Goal: Task Accomplishment & Management: Manage account settings

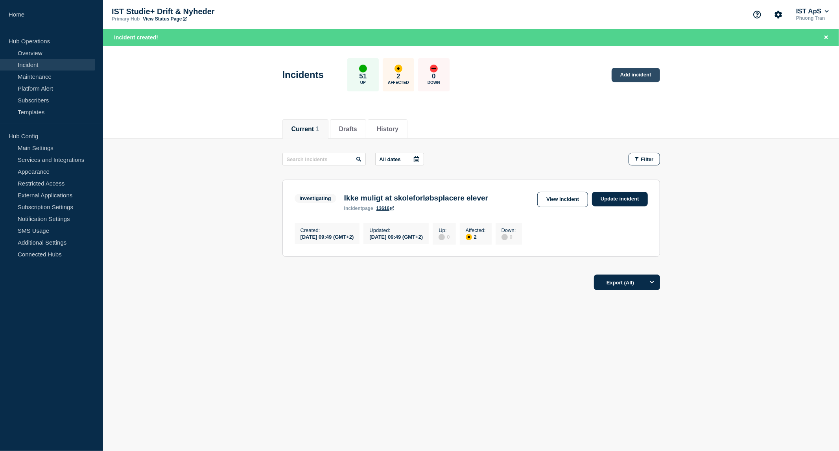
click at [646, 72] on link "Add incident" at bounding box center [636, 75] width 48 height 15
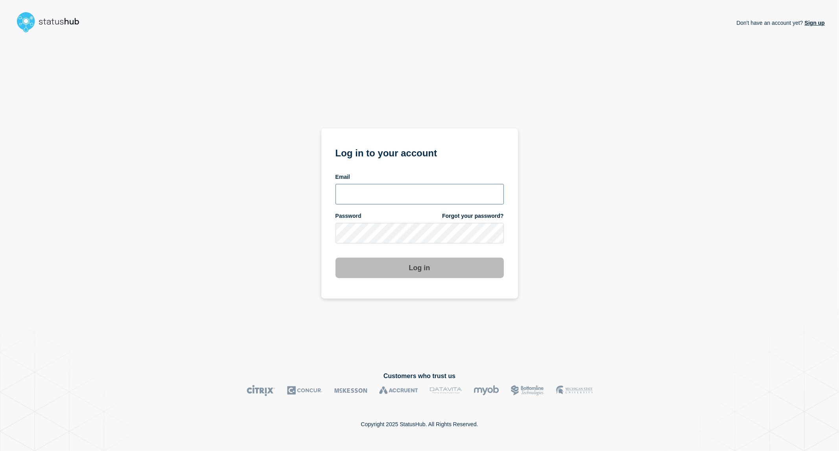
click at [407, 196] on input "email input" at bounding box center [420, 194] width 168 height 20
type input "phuong.tran@ist.com"
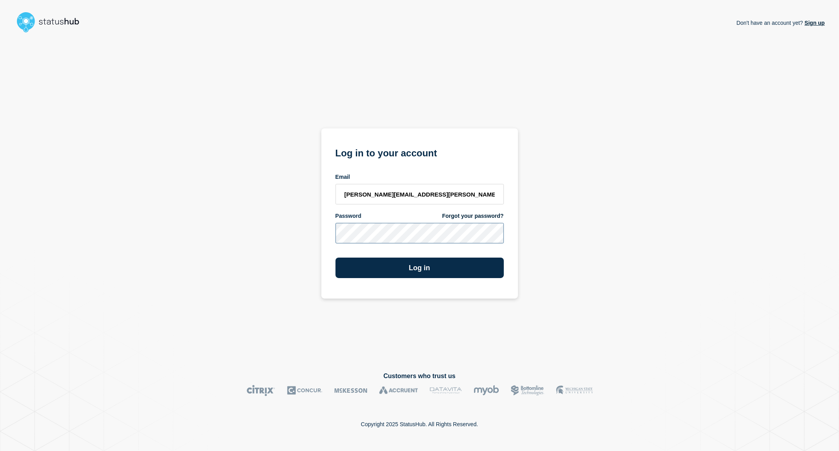
click at [336, 257] on button "Log in" at bounding box center [420, 267] width 168 height 20
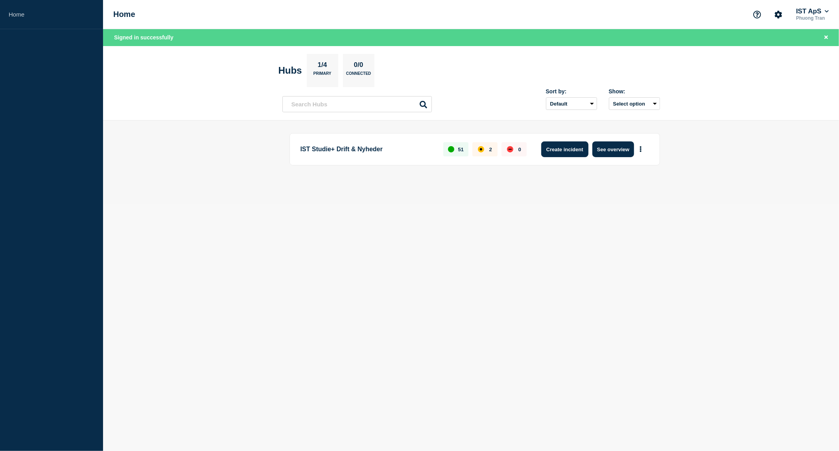
click at [553, 146] on button "Create incident" at bounding box center [564, 149] width 47 height 16
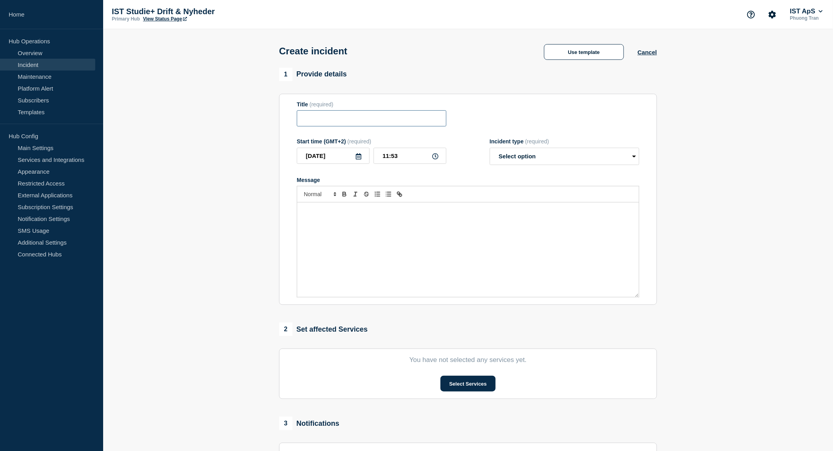
click at [341, 123] on input "Title" at bounding box center [372, 118] width 150 height 16
click at [368, 123] on input "Synkronisering til Voksen" at bounding box center [372, 118] width 150 height 16
click at [384, 118] on input "Synkronisering til Voksen" at bounding box center [372, 118] width 150 height 16
type input "Synkronisering til Voksenuddannelse.dk"
click at [530, 158] on select "Select option Investigating Identified Monitoring" at bounding box center [565, 156] width 150 height 17
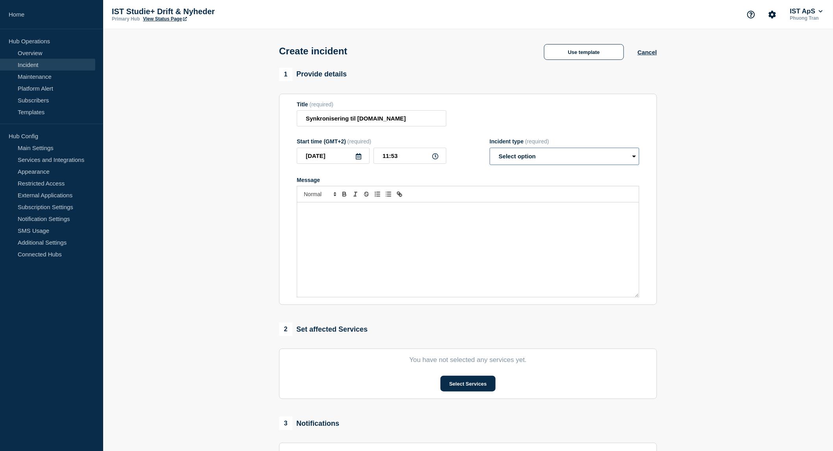
select select "investigating"
click at [490, 150] on select "Select option Investigating Identified Monitoring" at bounding box center [565, 156] width 150 height 17
click at [331, 214] on p "Message" at bounding box center [468, 210] width 330 height 7
click at [427, 126] on input "Synkronisering til Voksenuddannelse.dk" at bounding box center [372, 118] width 150 height 16
type input "Synkronisering til Voksenuddannelse.dk fejler"
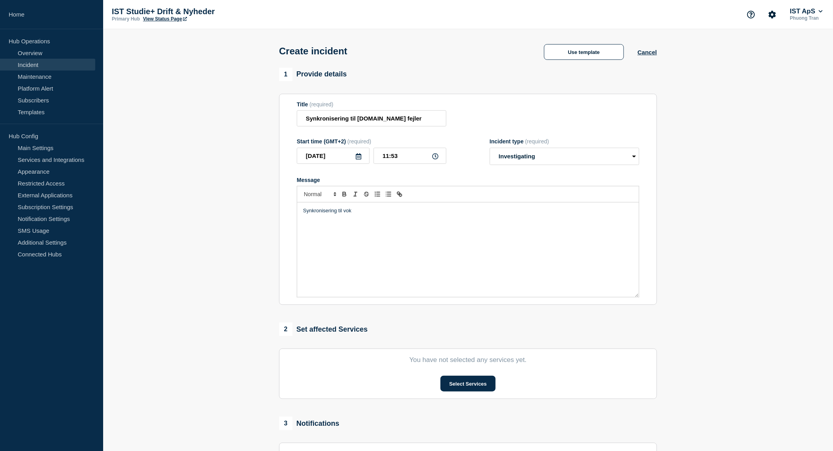
click at [367, 212] on p "Synkronisering til vok" at bounding box center [468, 210] width 330 height 7
click at [462, 387] on button "Select Services" at bounding box center [467, 383] width 55 height 16
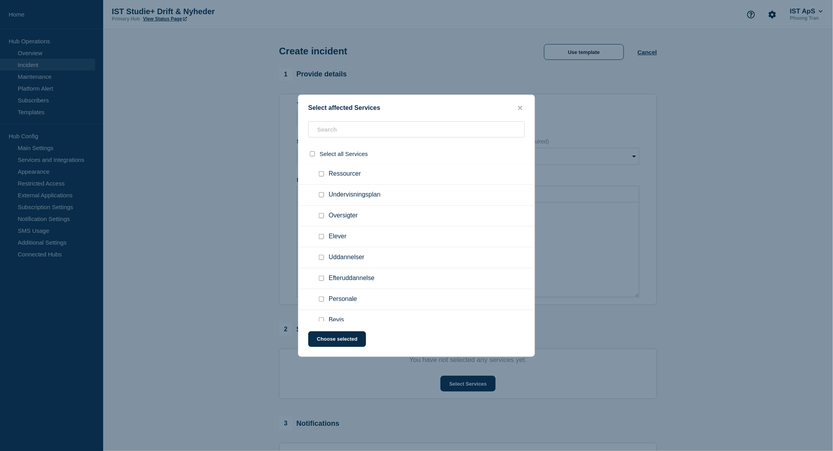
scroll to position [171, 0]
click at [321, 272] on input "Efteruddannelse checkbox" at bounding box center [321, 274] width 5 height 5
checkbox input "true"
click at [187, 233] on div at bounding box center [416, 225] width 833 height 451
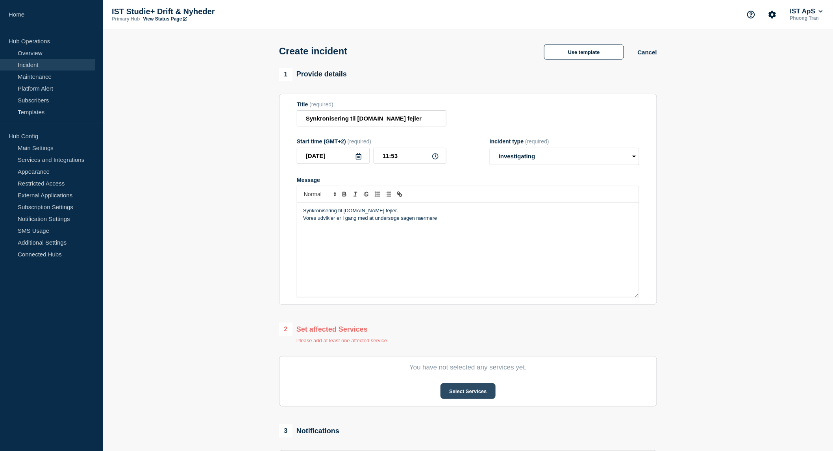
click at [453, 399] on button "Select Services" at bounding box center [467, 391] width 55 height 16
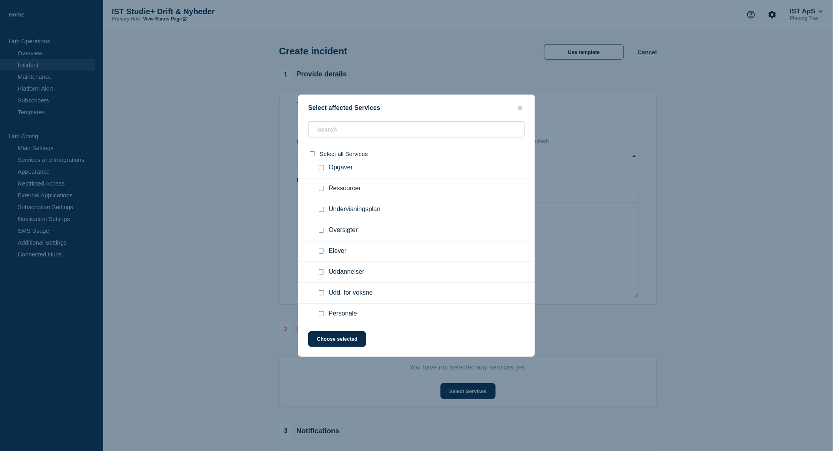
scroll to position [160, 0]
click at [322, 285] on input "Udd. for voksne checkbox" at bounding box center [321, 285] width 5 height 5
checkbox input "true"
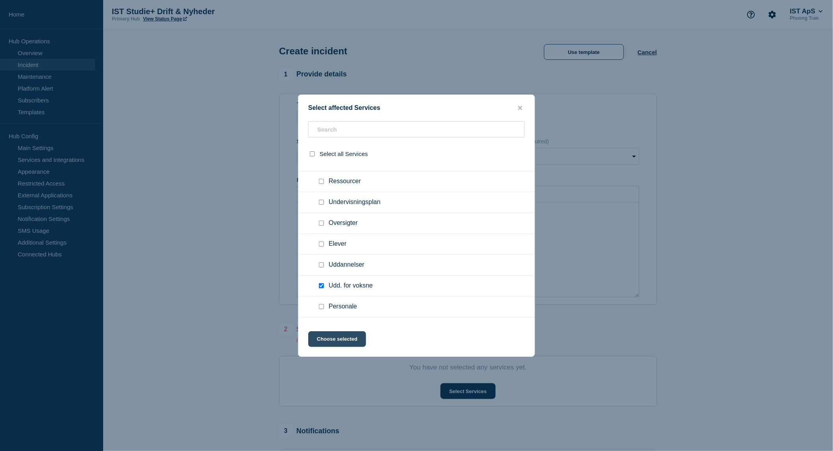
click at [331, 342] on button "Choose selected" at bounding box center [337, 339] width 58 height 16
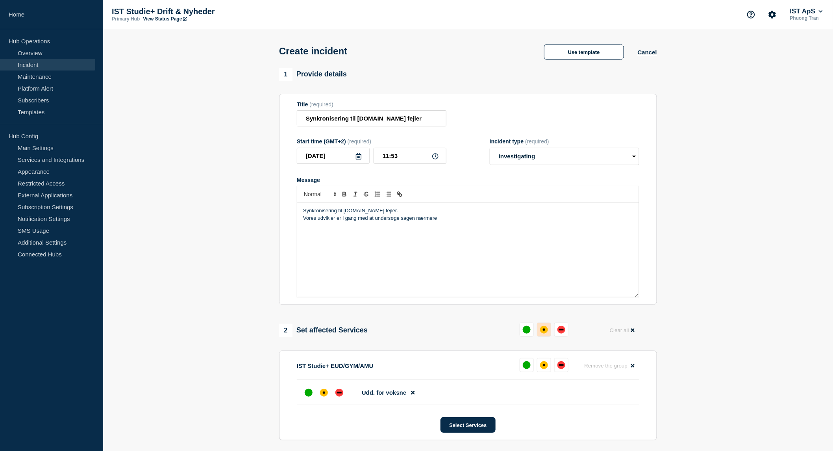
click at [545, 333] on div "affected" at bounding box center [544, 329] width 8 height 8
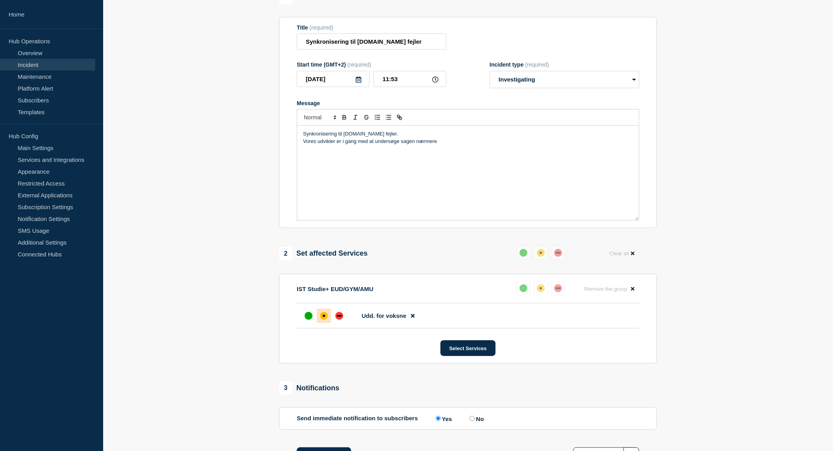
scroll to position [143, 0]
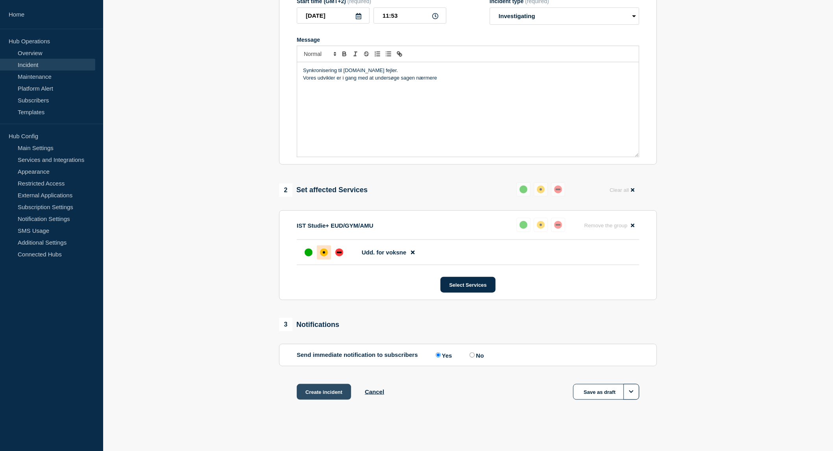
click at [318, 387] on button "Create incident" at bounding box center [324, 392] width 54 height 16
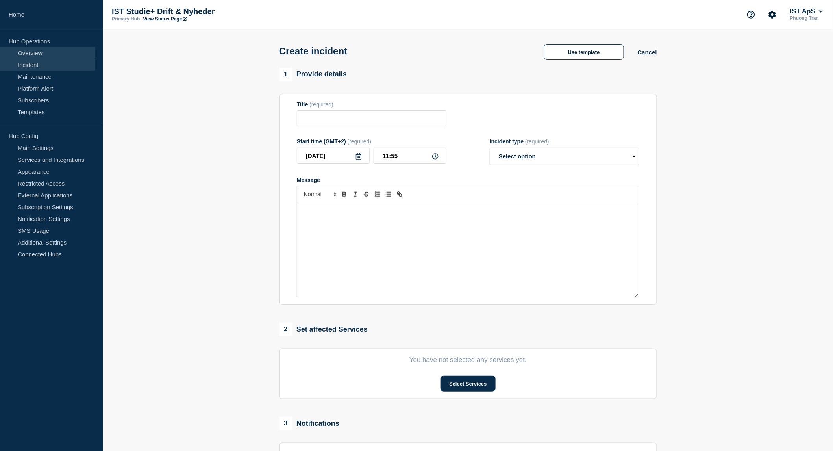
click at [30, 54] on link "Overview" at bounding box center [47, 53] width 95 height 12
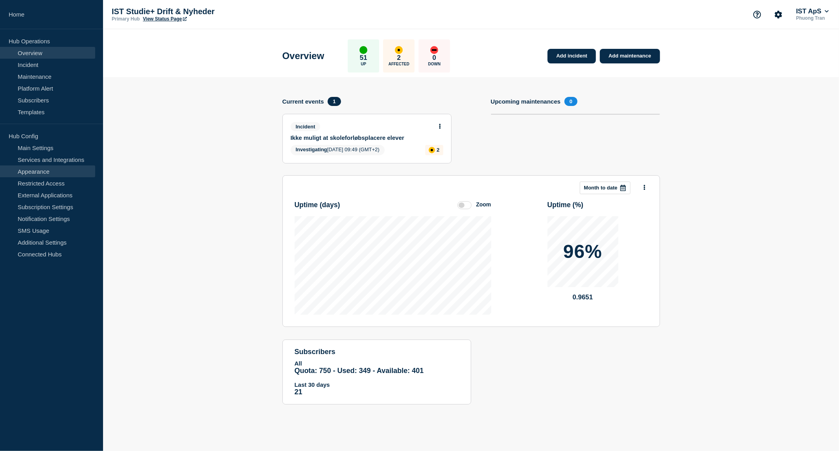
click at [22, 175] on link "Appearance" at bounding box center [47, 171] width 95 height 12
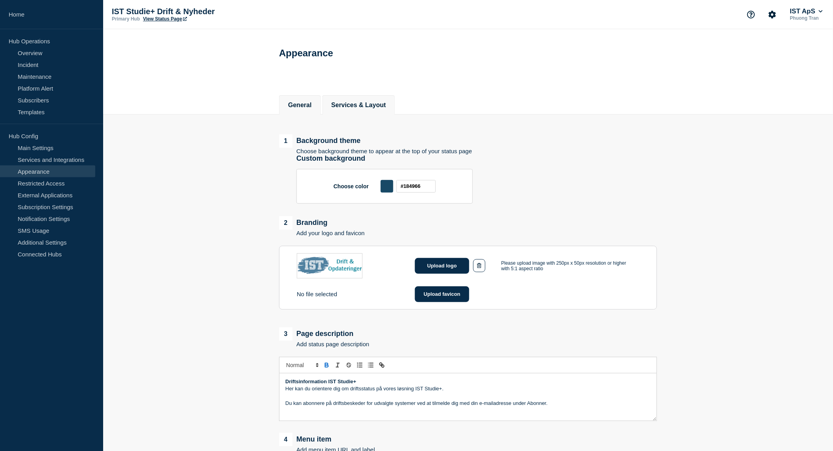
click at [383, 104] on button "Services & Layout" at bounding box center [358, 105] width 55 height 7
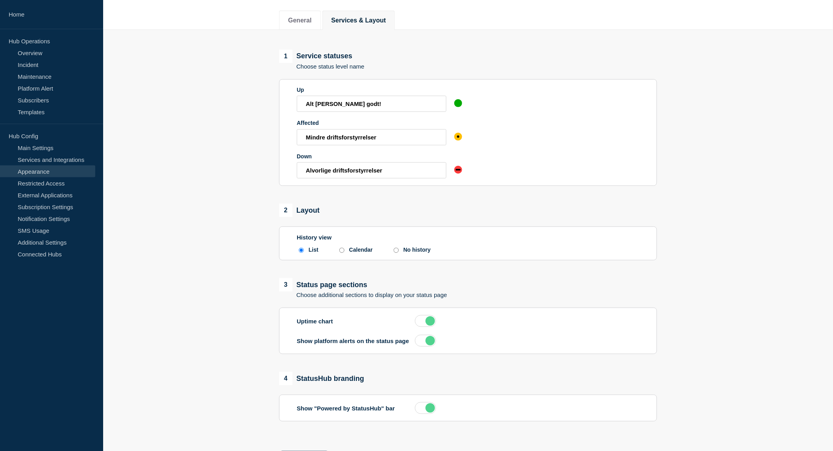
scroll to position [125, 0]
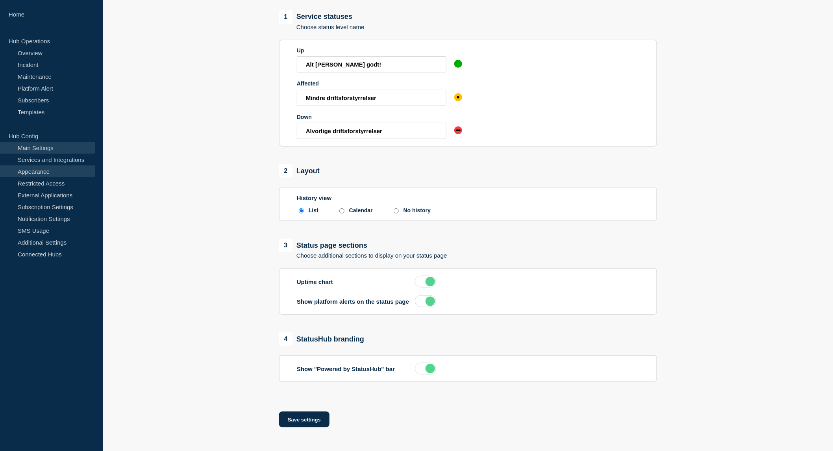
click at [49, 148] on link "Main Settings" at bounding box center [47, 148] width 95 height 12
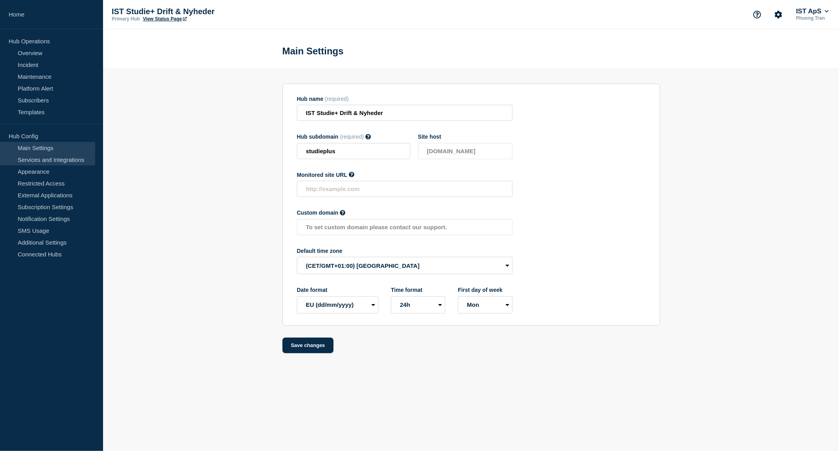
click at [48, 157] on link "Services and Integrations" at bounding box center [47, 159] width 95 height 12
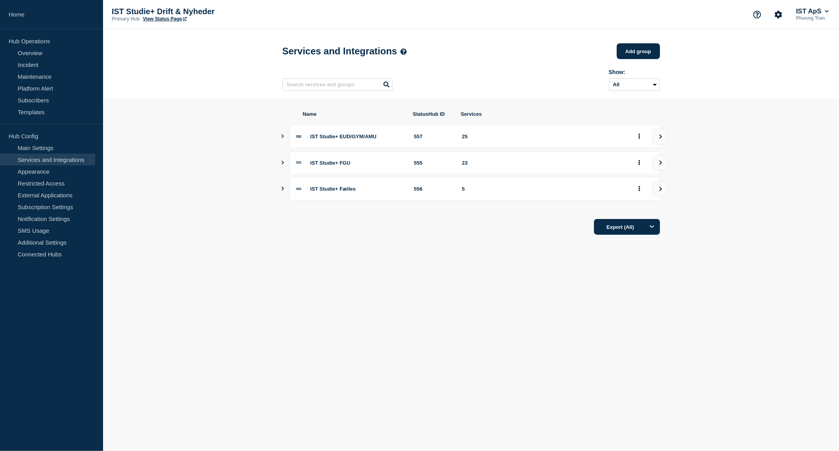
click at [283, 138] on icon "Show services" at bounding box center [282, 136] width 5 height 4
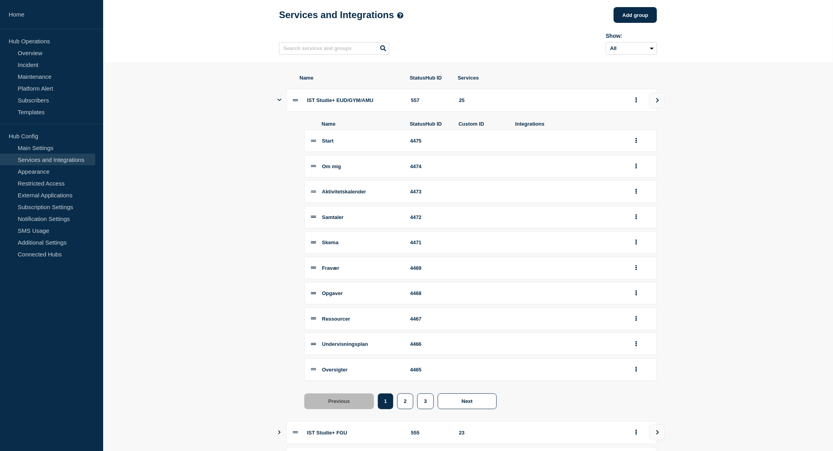
scroll to position [36, 0]
click at [406, 409] on button "2" at bounding box center [405, 402] width 16 height 16
click at [349, 195] on span "Efteruddannelse" at bounding box center [342, 192] width 40 height 6
click at [637, 194] on icon "group actions" at bounding box center [636, 191] width 2 height 5
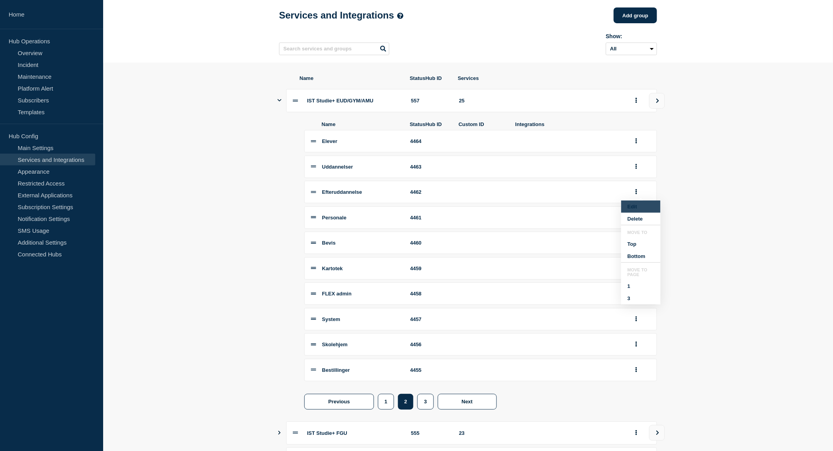
click at [637, 212] on button "Edit" at bounding box center [640, 206] width 39 height 12
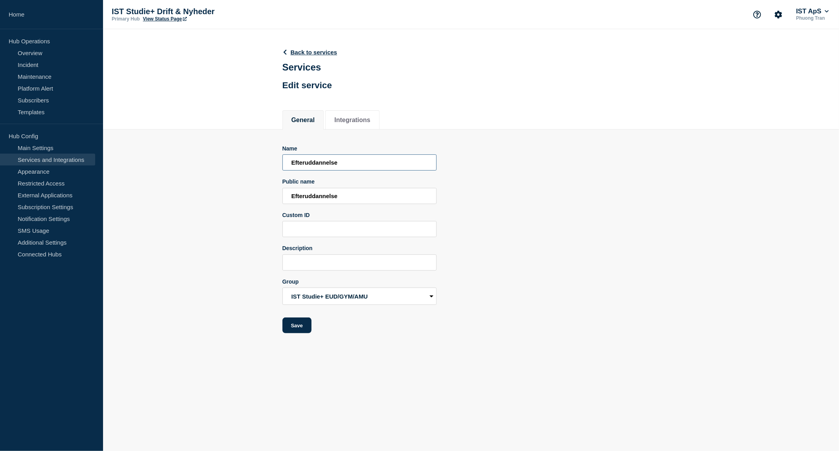
drag, startPoint x: 342, startPoint y: 164, endPoint x: 290, endPoint y: 164, distance: 51.9
click at [290, 164] on input "Efteruddannelse" at bounding box center [360, 162] width 154 height 16
click at [336, 164] on input "Udd. for vok" at bounding box center [360, 162] width 154 height 16
drag, startPoint x: 341, startPoint y: 164, endPoint x: 287, endPoint y: 164, distance: 53.5
click at [287, 164] on input "Udd. for voksne" at bounding box center [360, 162] width 154 height 16
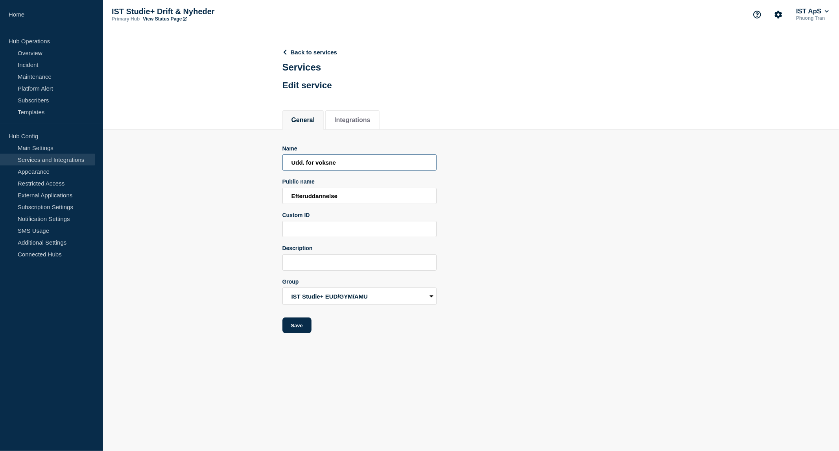
type input "Udd. for voksne"
drag, startPoint x: 342, startPoint y: 197, endPoint x: 289, endPoint y: 196, distance: 53.5
click at [289, 196] on input "Efteruddannelse" at bounding box center [360, 196] width 154 height 16
paste input "Udd. for voksn"
type input "Udd. for voksne"
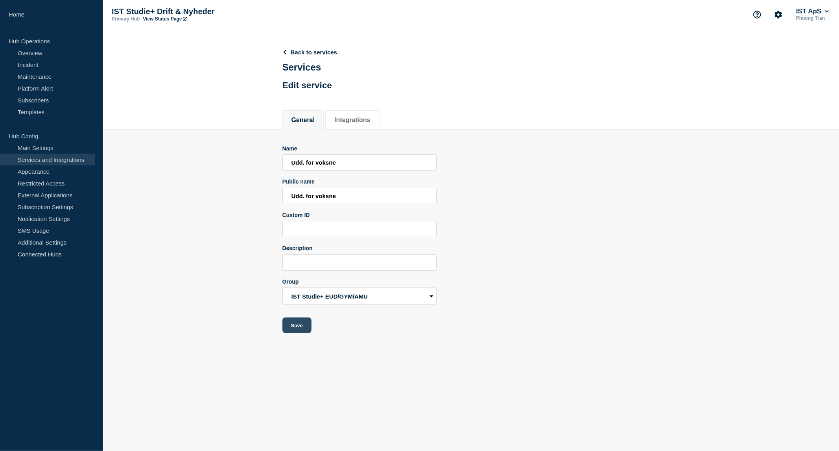
click at [294, 328] on button "Save" at bounding box center [297, 325] width 29 height 16
